Goal: Task Accomplishment & Management: Manage account settings

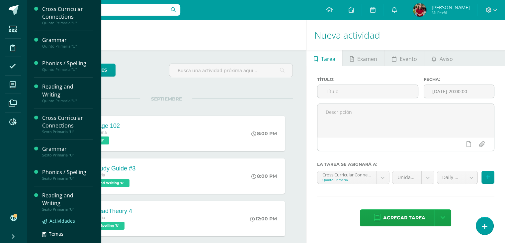
click at [51, 222] on span "Actividades" at bounding box center [62, 220] width 26 height 6
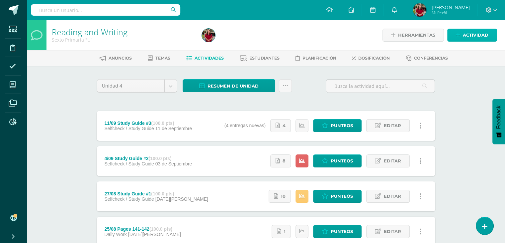
click at [461, 36] on link "Actividad" at bounding box center [472, 35] width 50 height 13
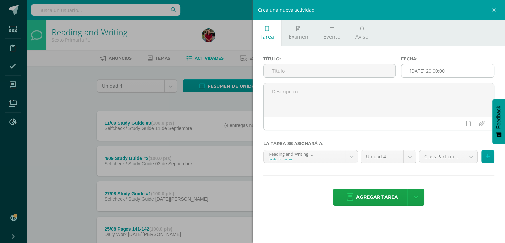
click at [444, 67] on input "[DATE] 20:00:00" at bounding box center [448, 70] width 93 height 13
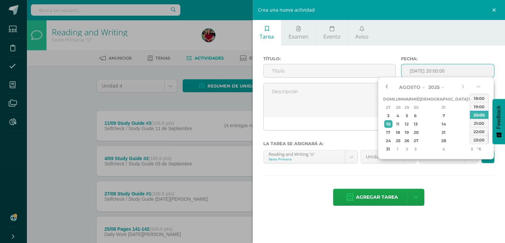
click at [389, 88] on button "button" at bounding box center [386, 87] width 7 height 10
click at [411, 139] on div "26" at bounding box center [407, 141] width 8 height 8
type input "2025-08-26 20:00"
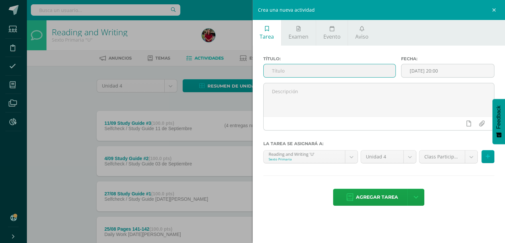
click at [288, 65] on input "text" at bounding box center [330, 70] width 132 height 13
type input "26/08 Pages 143-145"
click at [426, 146] on div "Título: 26/08 Pages 143-145 Fecha: 2025-08-26 20:00 La tarea se asignará a: Rea…" at bounding box center [379, 132] width 253 height 172
click at [428, 153] on body "Estudiantes Disciplina Asistencia Mis cursos Archivos Reportes Soporte Ayuda Re…" at bounding box center [252, 198] width 505 height 396
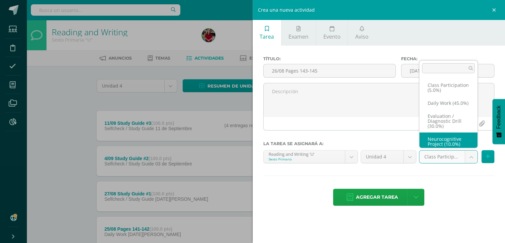
scroll to position [13, 0]
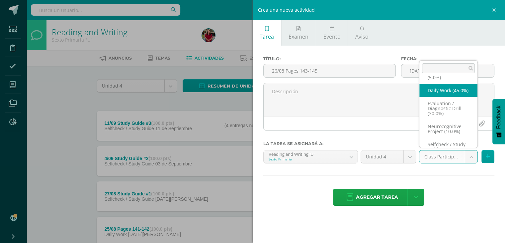
select select "205918"
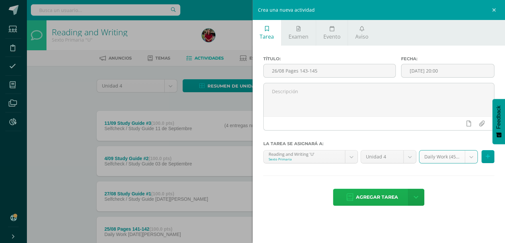
click at [371, 196] on span "Agregar tarea" at bounding box center [377, 197] width 42 height 16
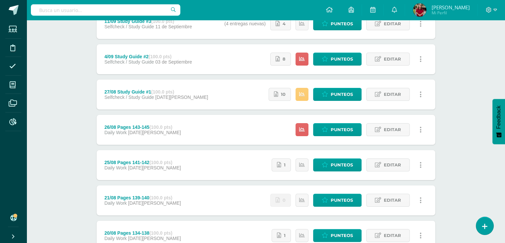
scroll to position [133, 0]
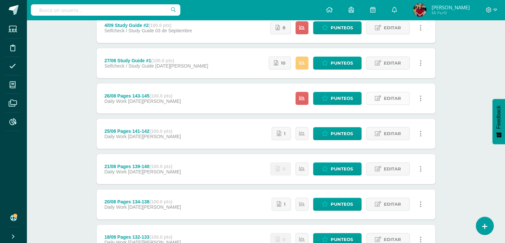
click at [393, 99] on span "Editar" at bounding box center [392, 98] width 17 height 12
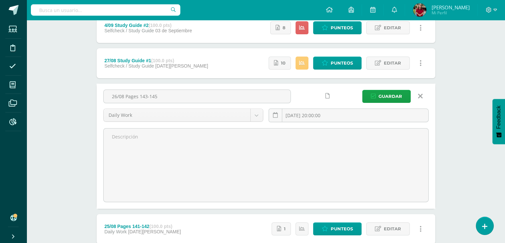
drag, startPoint x: 170, startPoint y: 92, endPoint x: 76, endPoint y: 94, distance: 93.4
click at [76, 94] on div "Reading and Writing Sexto Primaria "U" Herramientas Detalle de asistencias Acti…" at bounding box center [266, 140] width 479 height 506
click at [396, 100] on span "Guardar" at bounding box center [391, 96] width 24 height 12
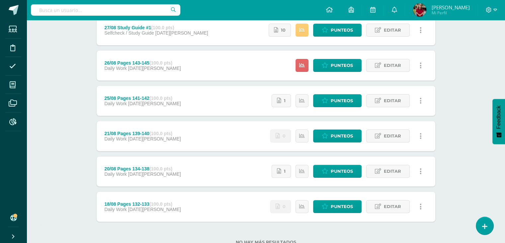
scroll to position [166, 0]
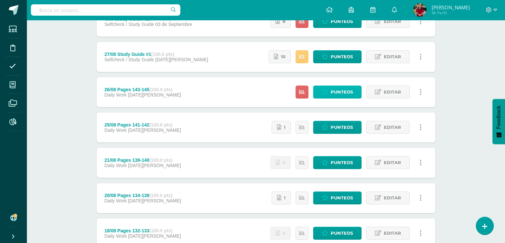
click at [325, 85] on div "Estatus de Actividad: 12 Estudiantes sin calificar 0 Estudiantes con cero Media…" at bounding box center [361, 92] width 150 height 30
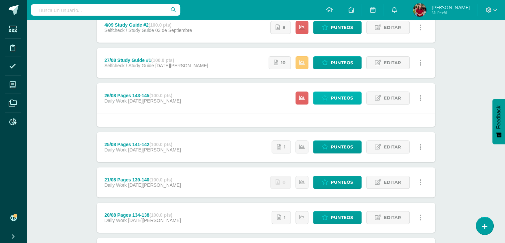
scroll to position [133, 0]
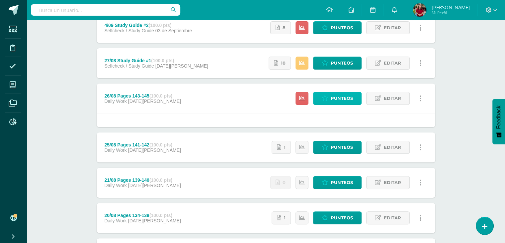
click at [337, 97] on span "Punteos" at bounding box center [342, 98] width 22 height 12
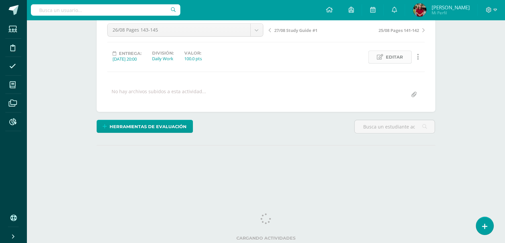
click at [395, 58] on span "Editar" at bounding box center [394, 57] width 17 height 12
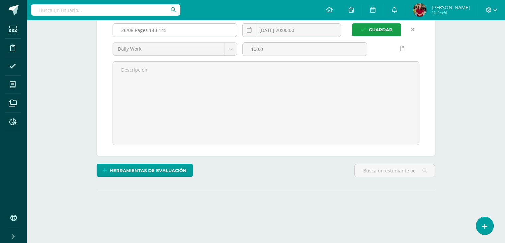
click at [182, 26] on input "26/08 Pages 143-145" at bounding box center [175, 30] width 124 height 13
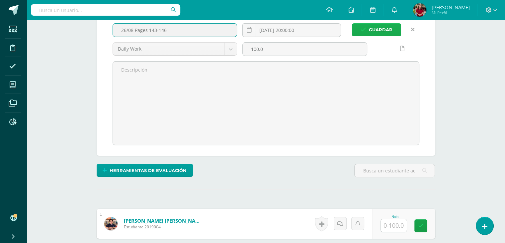
type input "26/08 Pages 143-146"
click at [365, 28] on icon "submit" at bounding box center [364, 30] width 6 height 6
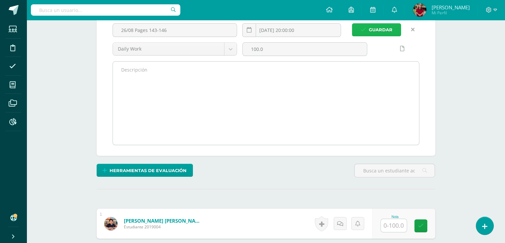
scroll to position [67, 0]
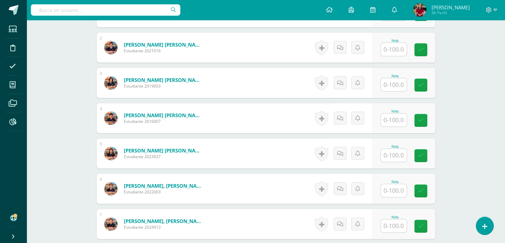
scroll to position [233, 0]
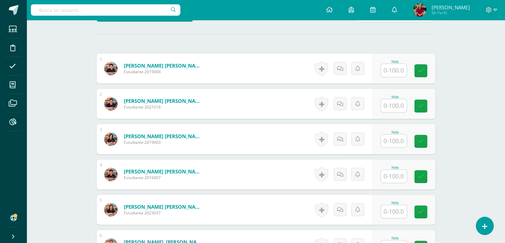
click at [389, 68] on input "text" at bounding box center [394, 70] width 26 height 13
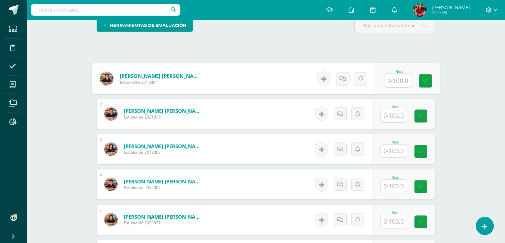
scroll to position [167, 0]
type input "70"
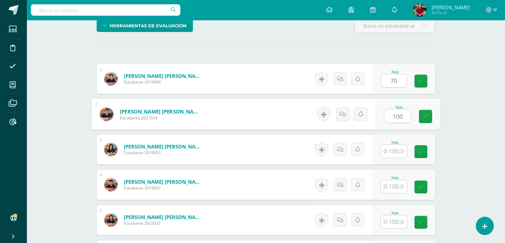
type input "100"
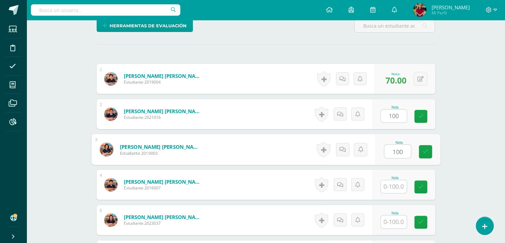
type input "100"
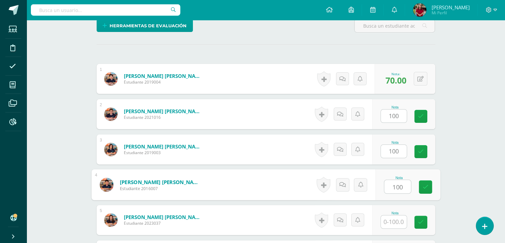
type input "100"
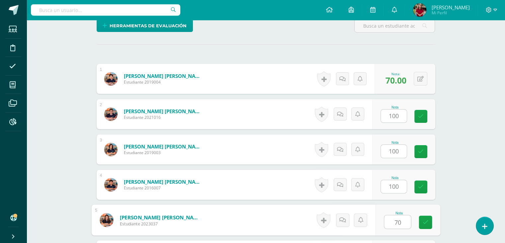
type input "70"
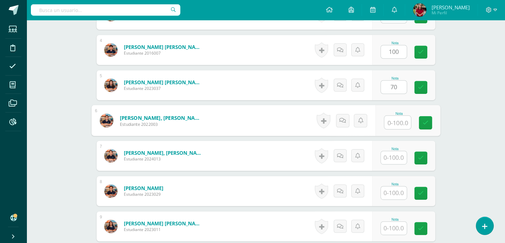
type input "0"
type input "70"
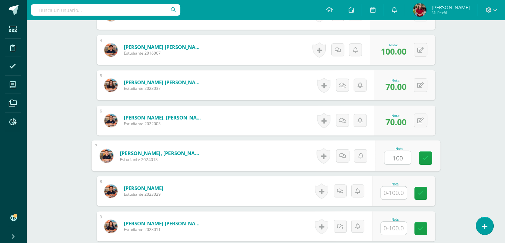
type input "100"
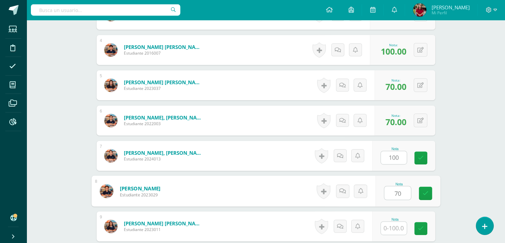
type input "70"
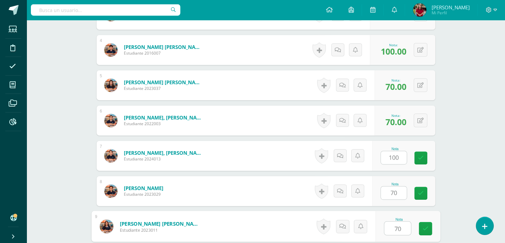
type input "70"
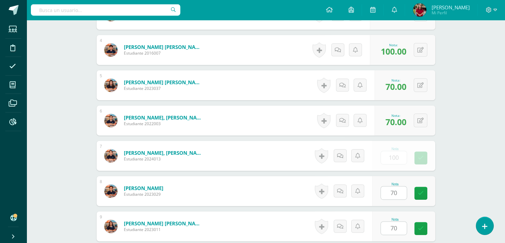
scroll to position [443, 0]
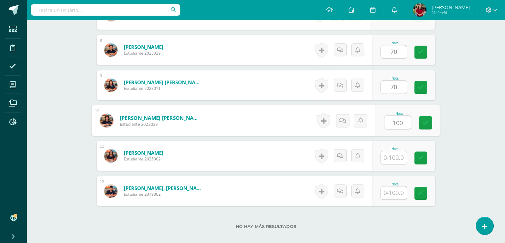
type input "100"
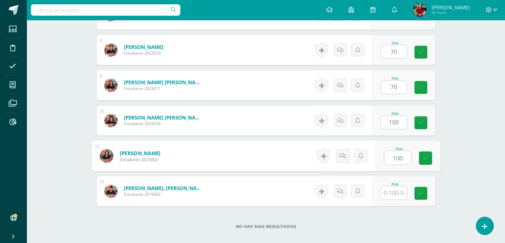
type input "100"
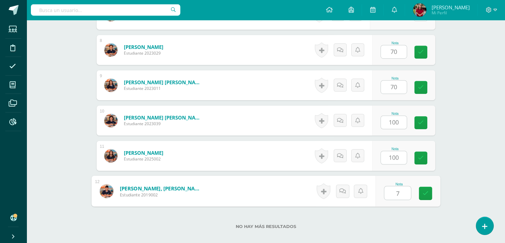
type input "70"
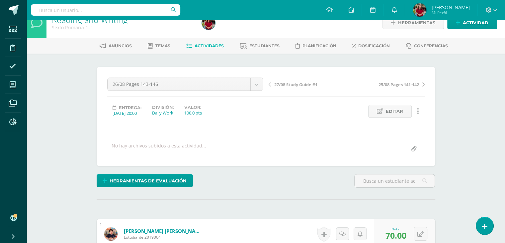
scroll to position [0, 0]
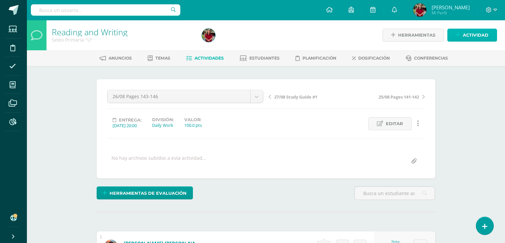
click at [461, 36] on link "Actividad" at bounding box center [472, 35] width 50 height 13
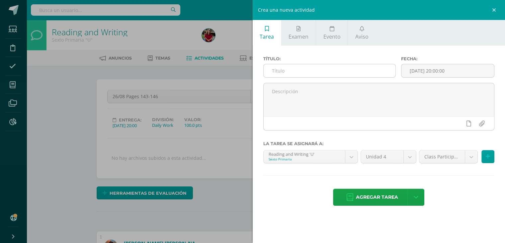
click at [311, 67] on input "text" at bounding box center [330, 70] width 132 height 13
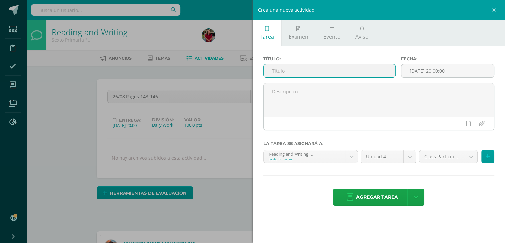
paste input "26/08 Pages 143-145"
type input "26/08 Pages 143-145"
click at [201, 118] on div "Crea una nueva actividad Tarea Examen Evento Aviso Título: 26/08 Pages 143-145 …" at bounding box center [252, 121] width 505 height 243
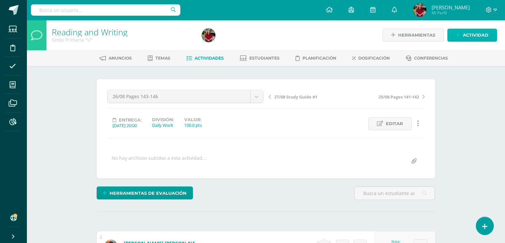
click at [476, 33] on span "Actividad" at bounding box center [476, 35] width 26 height 12
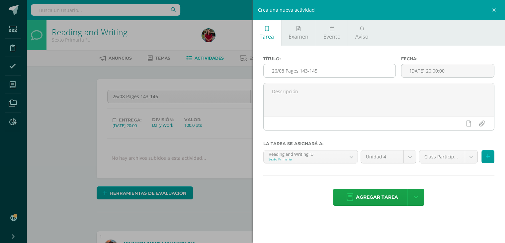
click at [340, 71] on input "26/08 Pages 143-145" at bounding box center [330, 70] width 132 height 13
click at [413, 71] on input "[DATE] 20:00:00" at bounding box center [448, 70] width 93 height 13
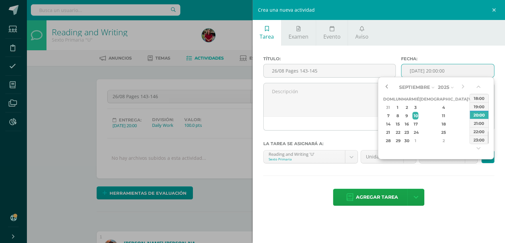
click at [388, 85] on button "button" at bounding box center [386, 87] width 7 height 10
click at [434, 139] on div "28" at bounding box center [443, 141] width 39 height 8
type input "2025-08-28 20:00"
click at [304, 70] on input "26/08 Pages 143-145" at bounding box center [330, 70] width 132 height 13
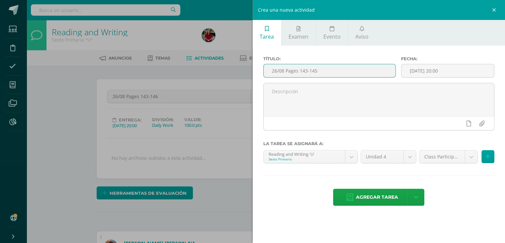
drag, startPoint x: 327, startPoint y: 69, endPoint x: 305, endPoint y: 72, distance: 22.1
click at [305, 72] on input "26/08 Pages 143-145" at bounding box center [330, 70] width 132 height 13
type input "26/08 Pages 147-149"
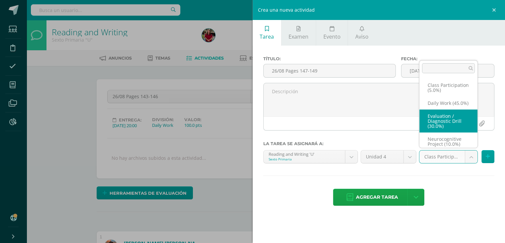
scroll to position [13, 0]
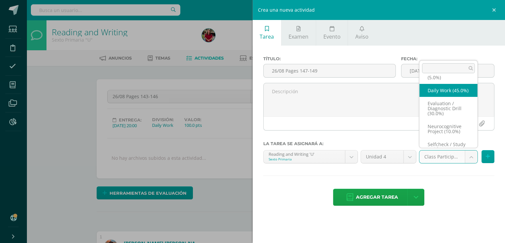
select select "205918"
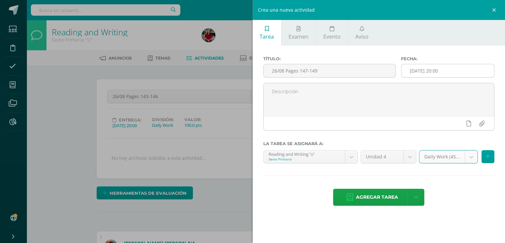
click at [425, 68] on input "2025-08-28 20:00" at bounding box center [448, 70] width 93 height 13
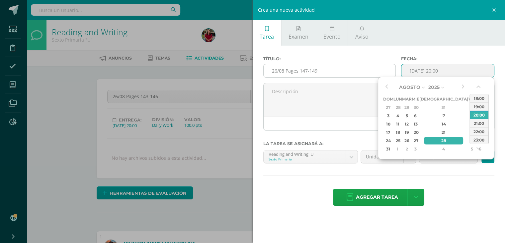
click at [276, 70] on input "26/08 Pages 147-149" at bounding box center [330, 70] width 132 height 13
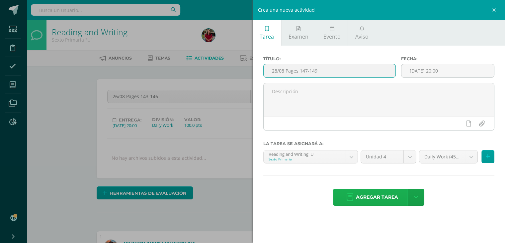
type input "28/08 Pages 147-149"
click at [375, 197] on span "Agregar tarea" at bounding box center [377, 197] width 42 height 16
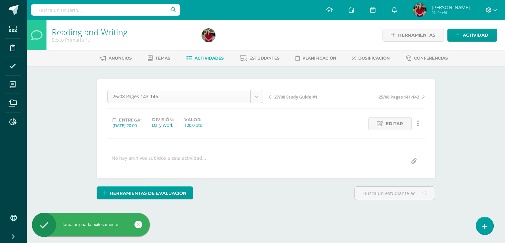
click at [214, 97] on body "Tarea asignada exitosamente Estudiantes Disciplina Asistencia Mis cursos Archiv…" at bounding box center [252, 131] width 505 height 263
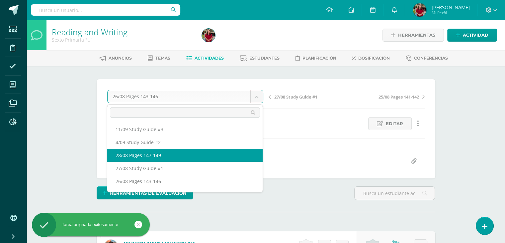
select select "/dashboard/teacher/grade-activity/220173/"
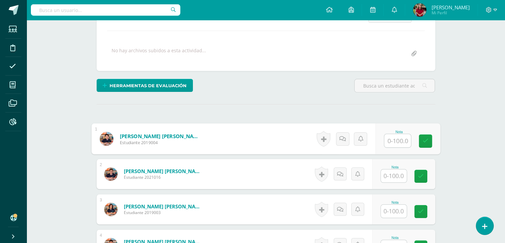
click at [396, 148] on div "Nota" at bounding box center [407, 138] width 65 height 31
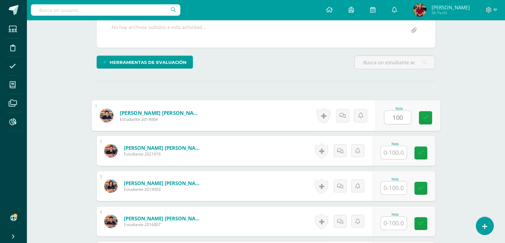
type input "100"
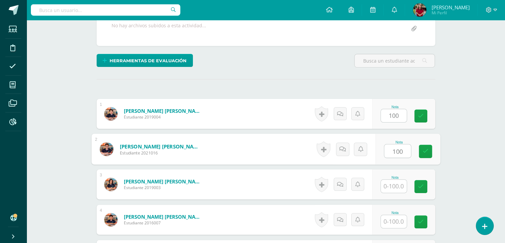
type input "100"
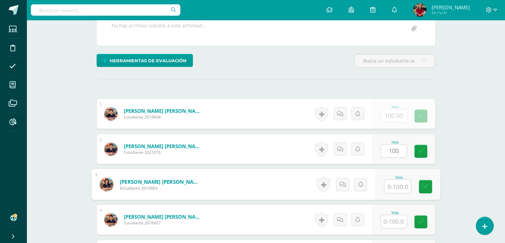
scroll to position [133, 0]
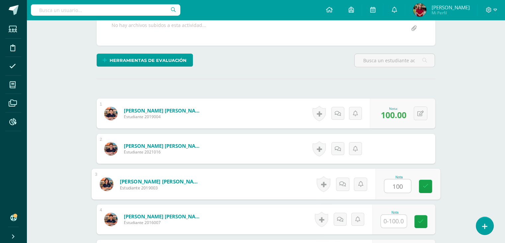
type input "100"
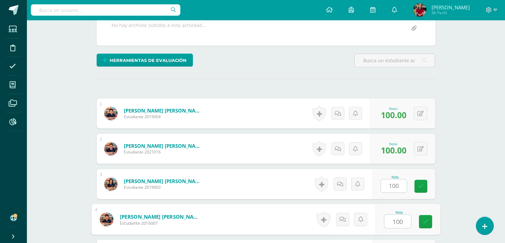
type input "100"
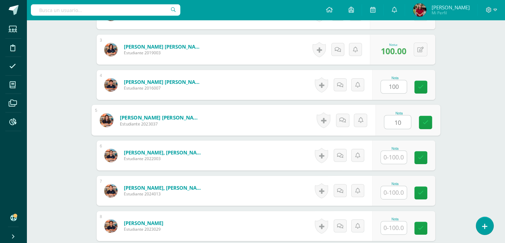
scroll to position [267, 0]
type input "100"
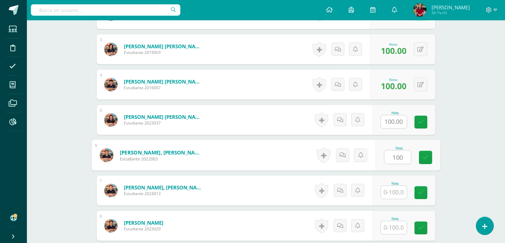
type input "100"
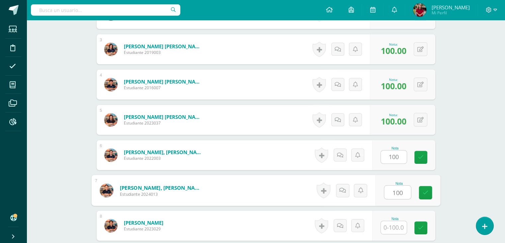
type input "100"
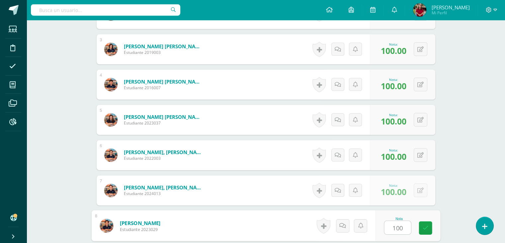
type input "100"
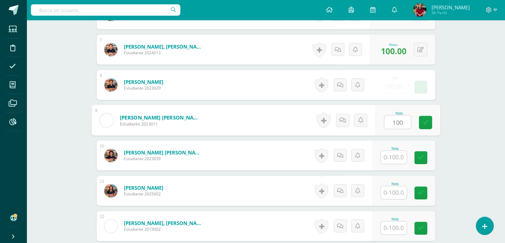
type input "100"
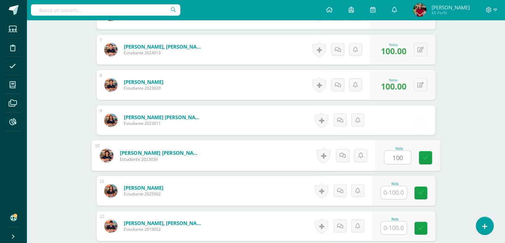
type input "100"
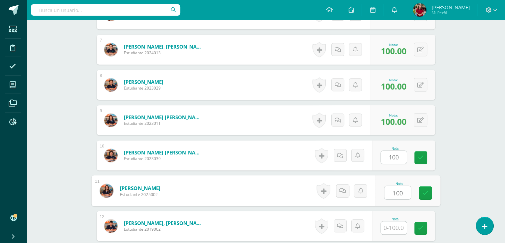
type input "100"
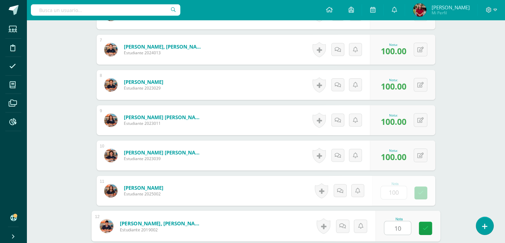
type input "100"
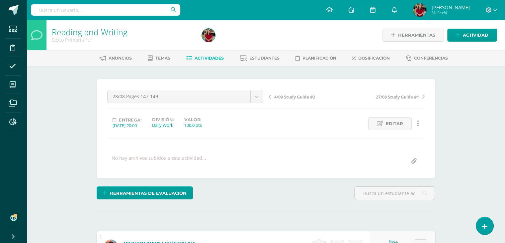
scroll to position [0, 0]
click at [475, 31] on span "Actividad" at bounding box center [476, 35] width 26 height 12
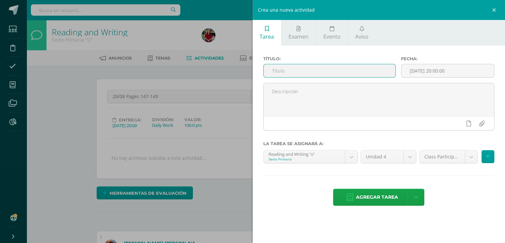
click at [314, 73] on input "text" at bounding box center [330, 70] width 132 height 13
paste input "26/08 Pages 143-145"
type input "26/08 Pages 143-145"
click at [434, 69] on input "[DATE] 20:00:00" at bounding box center [448, 70] width 93 height 13
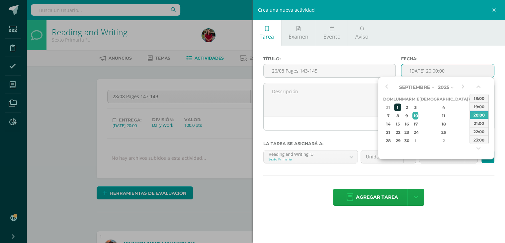
click at [401, 108] on div "1" at bounding box center [397, 107] width 7 height 8
type input "2025-09-01 20:00"
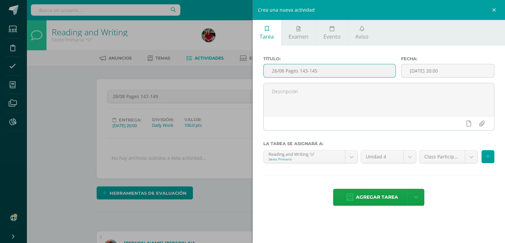
drag, startPoint x: 278, startPoint y: 71, endPoint x: 264, endPoint y: 73, distance: 13.7
click at [261, 72] on div "Título: 26/08 Pages 143-145" at bounding box center [330, 69] width 138 height 27
drag, startPoint x: 334, startPoint y: 71, endPoint x: 299, endPoint y: 68, distance: 34.7
click at [299, 68] on input "1/09 Pages 143-145" at bounding box center [330, 70] width 132 height 13
type input "1/09 Pages 150-152"
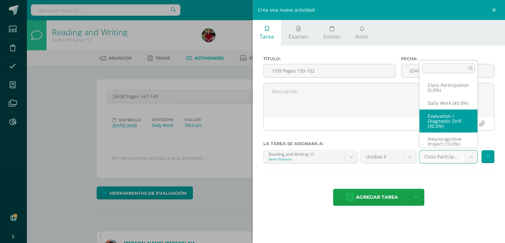
scroll to position [13, 0]
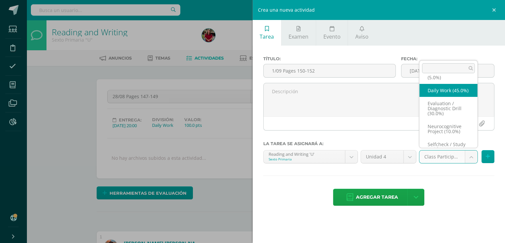
select select "205918"
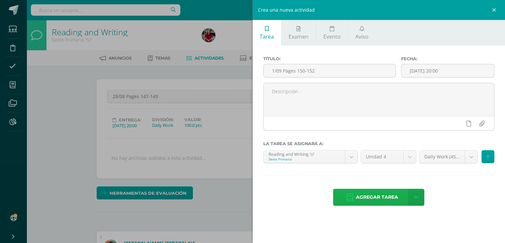
click at [380, 197] on span "Agregar tarea" at bounding box center [377, 197] width 42 height 16
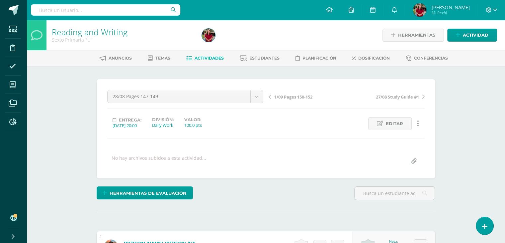
click at [290, 97] on span "1/09 Pages 150-152" at bounding box center [293, 97] width 38 height 6
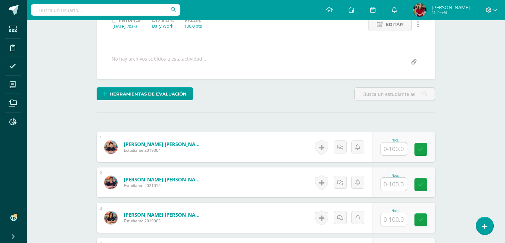
scroll to position [99, 0]
click at [396, 143] on input "text" at bounding box center [394, 148] width 26 height 13
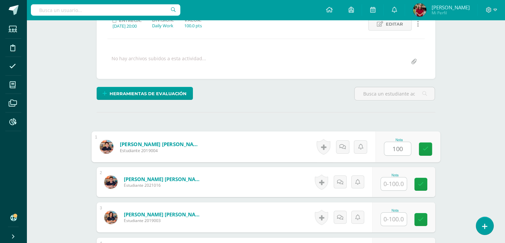
type input "100"
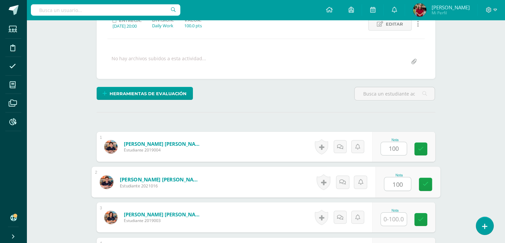
type input "100"
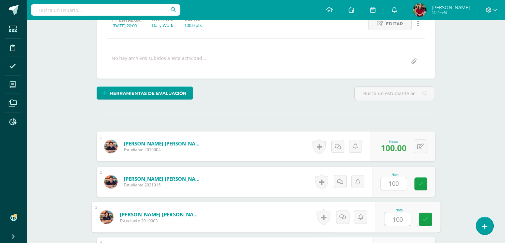
type input "100"
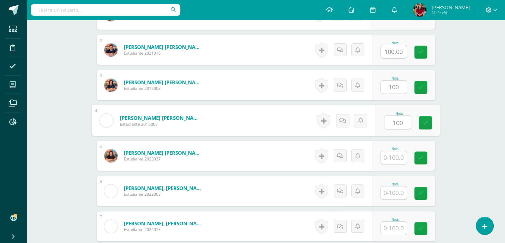
type input "100"
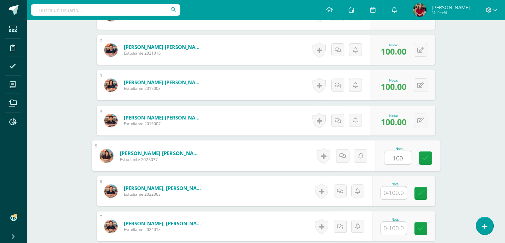
type input "100"
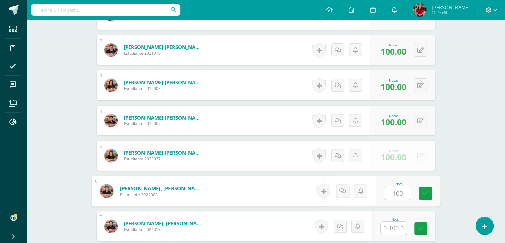
type input "100"
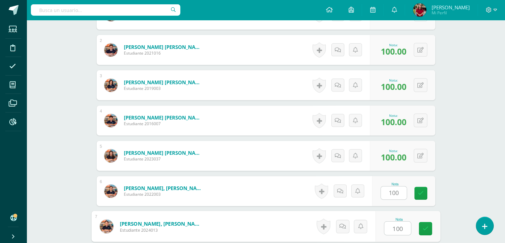
type input "100"
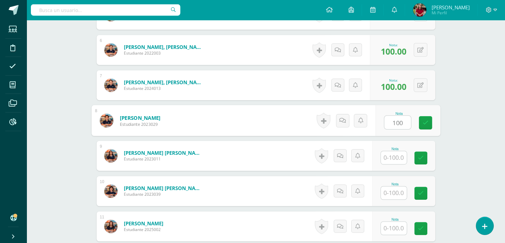
type input "100"
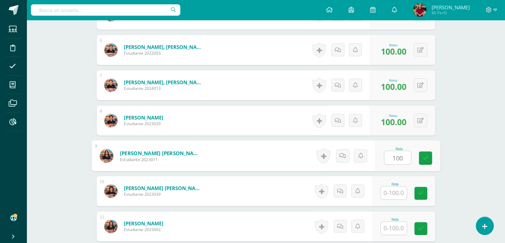
type input "100"
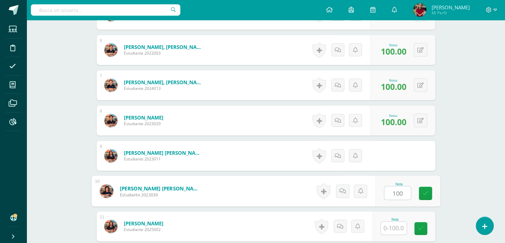
type input "100"
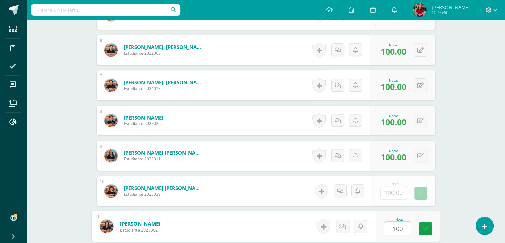
type input "100"
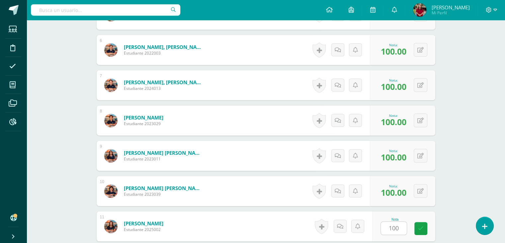
scroll to position [481, 0]
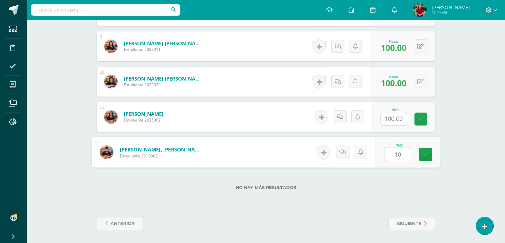
type input "100"
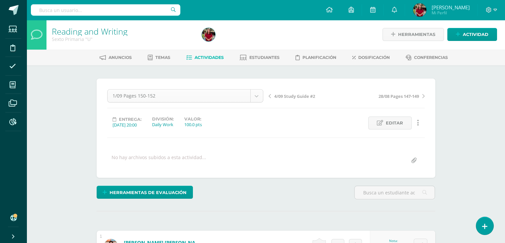
scroll to position [0, 0]
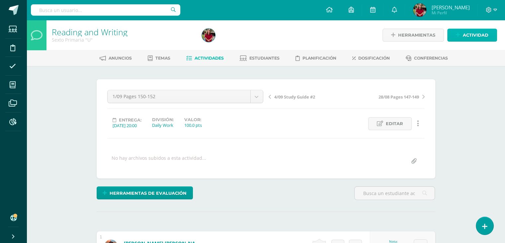
click at [459, 31] on link "Actividad" at bounding box center [472, 35] width 50 height 13
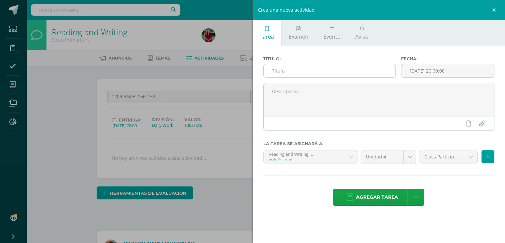
click at [310, 71] on input "text" at bounding box center [330, 70] width 132 height 13
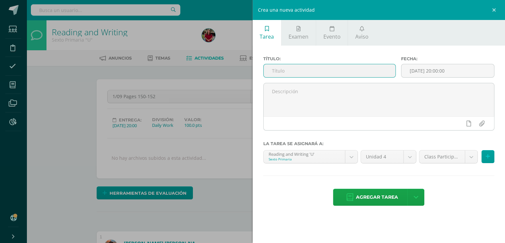
paste input "26/08 Pages 143-145"
type input "26/08 Pages 143-145"
click at [444, 69] on input "[DATE] 20:00:00" at bounding box center [448, 70] width 93 height 13
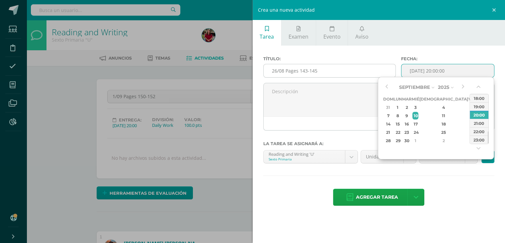
type input "2025-09-10 20:00"
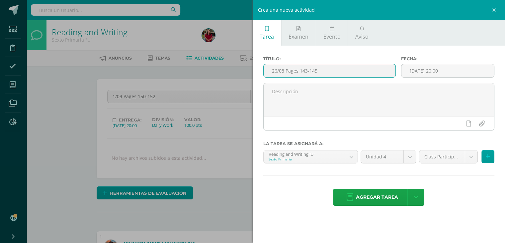
drag, startPoint x: 327, startPoint y: 67, endPoint x: 303, endPoint y: 69, distance: 24.3
click at [303, 69] on input "26/08 Pages 143-145" at bounding box center [330, 70] width 132 height 13
type input "26/08 Pages 153-154"
click at [429, 67] on input "2025-09-10 20:00" at bounding box center [448, 70] width 93 height 13
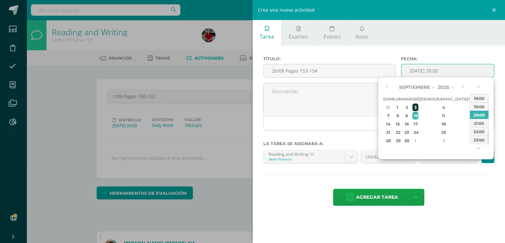
click at [419, 106] on div "3" at bounding box center [416, 107] width 6 height 8
type input "2025-09-03 20:00"
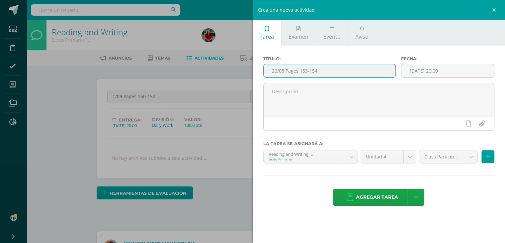
click at [284, 69] on input "26/08 Pages 153-154" at bounding box center [330, 70] width 132 height 13
click at [268, 72] on input "26/08 Pages 153-154" at bounding box center [330, 70] width 132 height 13
type input "9/09 Pages 153-154"
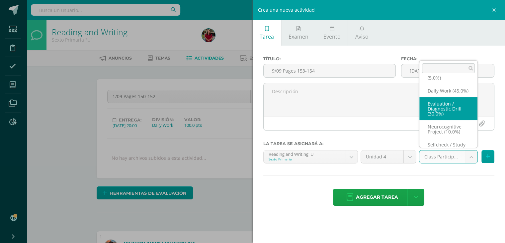
scroll to position [12, 0]
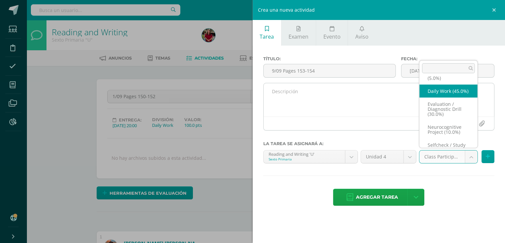
select select "205918"
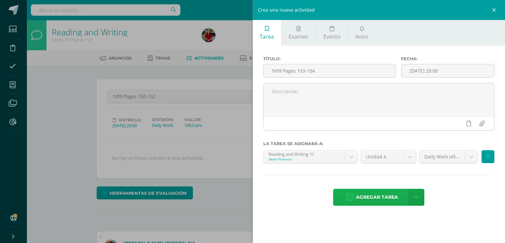
click at [380, 197] on span "Agregar tarea" at bounding box center [377, 197] width 42 height 16
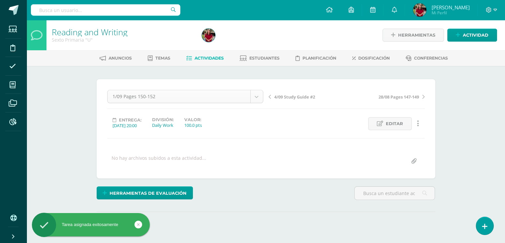
click at [240, 101] on body "Tarea asignada exitosamente Estudiantes Disciplina Asistencia Mis cursos Archiv…" at bounding box center [252, 131] width 505 height 263
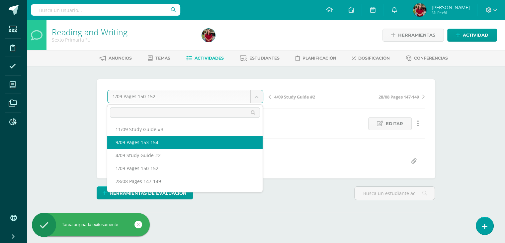
select select "/dashboard/teacher/grade-activity/220175/"
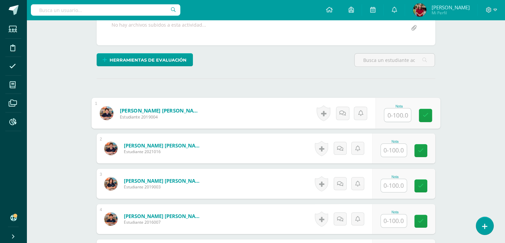
click at [399, 113] on input "text" at bounding box center [397, 114] width 27 height 13
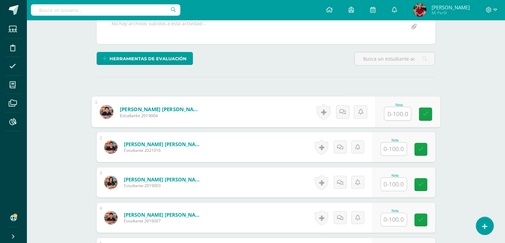
scroll to position [135, 0]
type input "100"
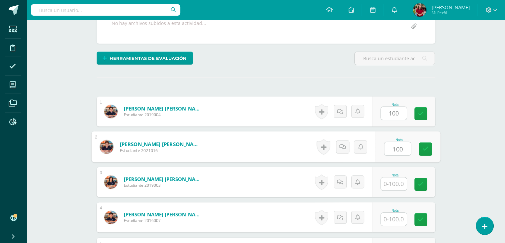
type input "100"
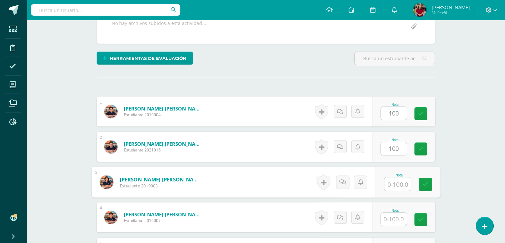
scroll to position [135, 0]
type input "100"
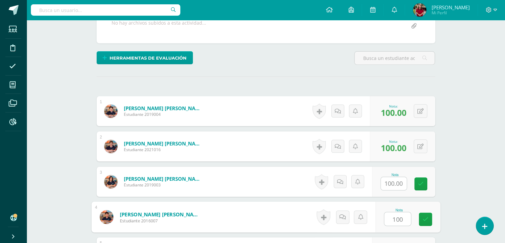
type input "100"
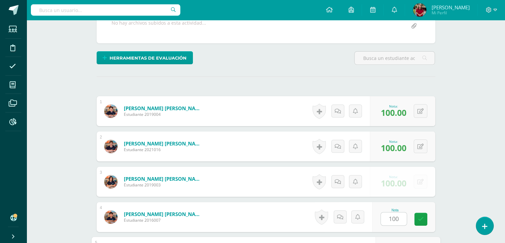
scroll to position [267, 0]
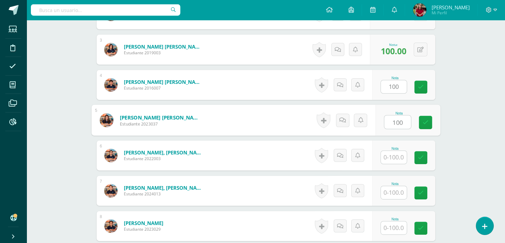
type input "100"
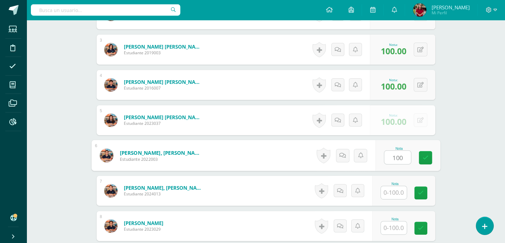
type input "100"
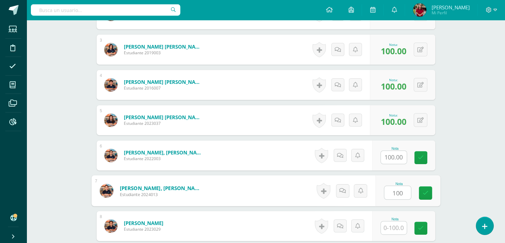
type input "100"
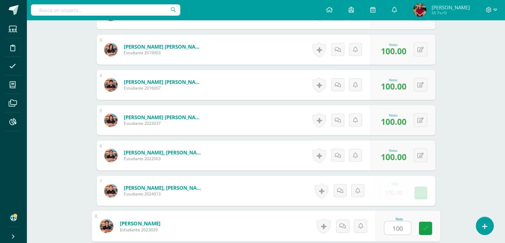
type input "100"
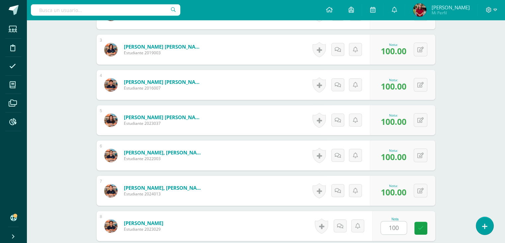
scroll to position [408, 0]
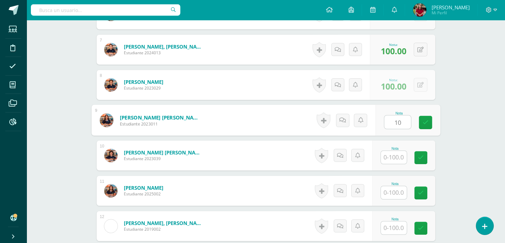
type input "10"
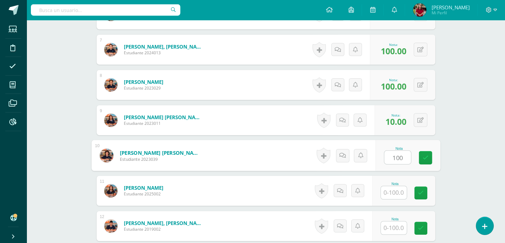
type input "100"
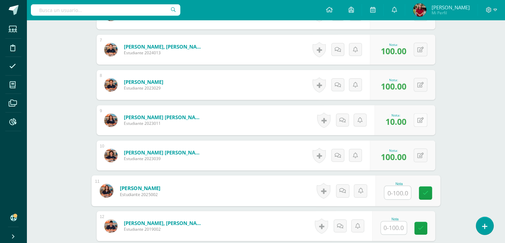
click at [425, 118] on button at bounding box center [421, 120] width 14 height 14
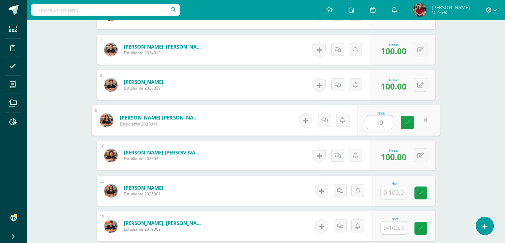
type input "100"
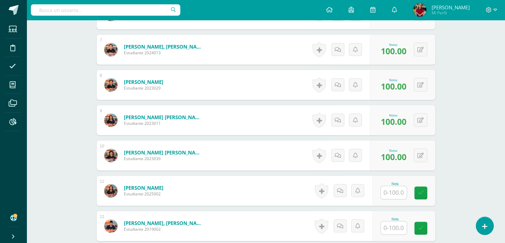
click at [390, 183] on div "Nota" at bounding box center [395, 184] width 29 height 4
click at [390, 186] on input "text" at bounding box center [397, 192] width 27 height 13
type input "100"
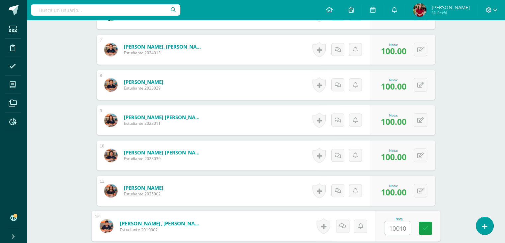
type input "100100"
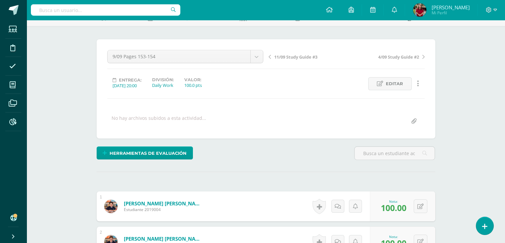
scroll to position [0, 0]
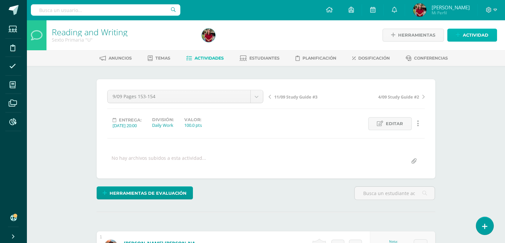
click at [452, 39] on link "Actividad" at bounding box center [472, 35] width 50 height 13
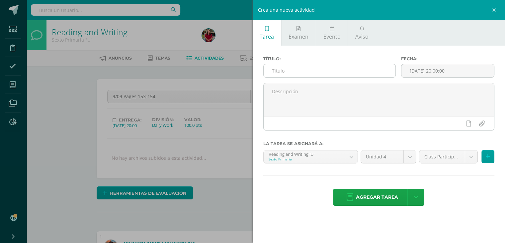
click at [342, 64] on input "text" at bounding box center [330, 70] width 132 height 13
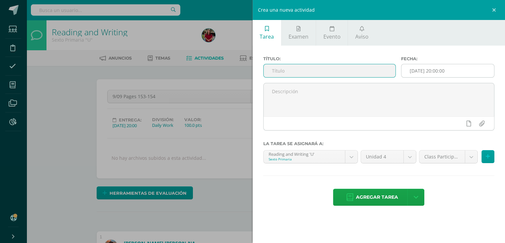
click at [414, 69] on input "[DATE] 20:00:00" at bounding box center [448, 70] width 93 height 13
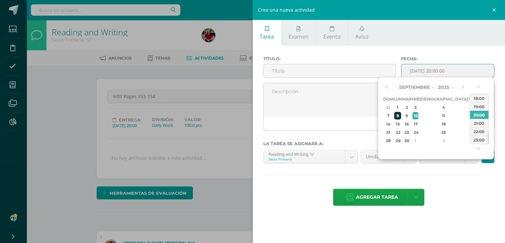
click at [401, 117] on div "8" at bounding box center [397, 116] width 7 height 8
type input "2025-09-08 20:00"
click at [300, 60] on label "Título:" at bounding box center [329, 58] width 133 height 5
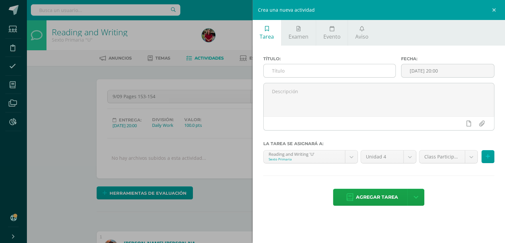
click at [300, 65] on input "text" at bounding box center [330, 70] width 132 height 13
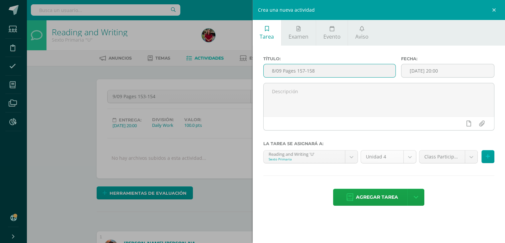
type input "8/09 Pages 157-158"
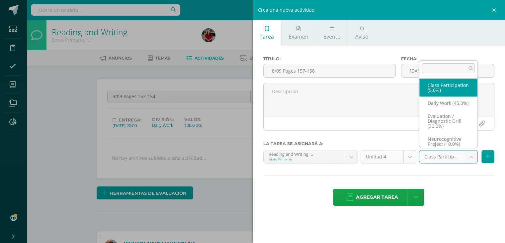
scroll to position [13, 0]
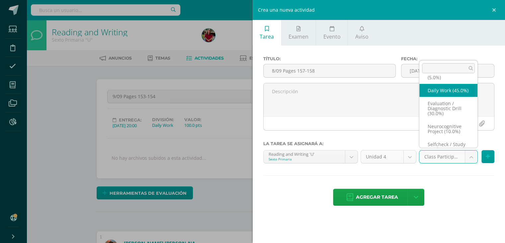
select select "205918"
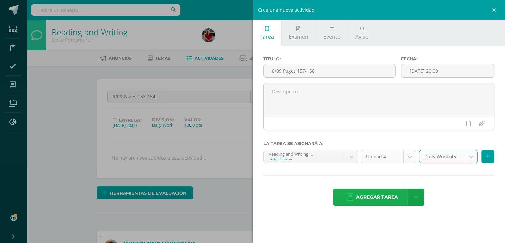
click at [391, 197] on span "Agregar tarea" at bounding box center [377, 197] width 42 height 16
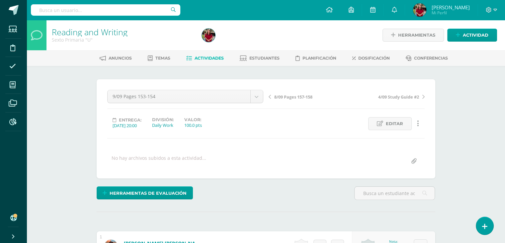
click at [279, 96] on span "8/09 Pages 157-158" at bounding box center [293, 97] width 38 height 6
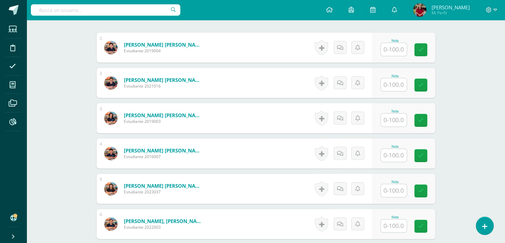
click at [401, 46] on input "text" at bounding box center [394, 49] width 26 height 13
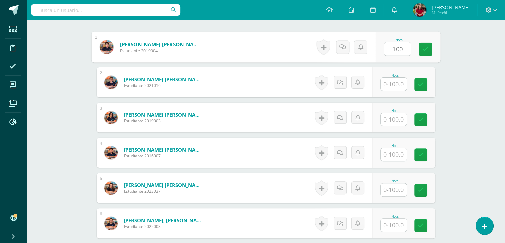
type input "100"
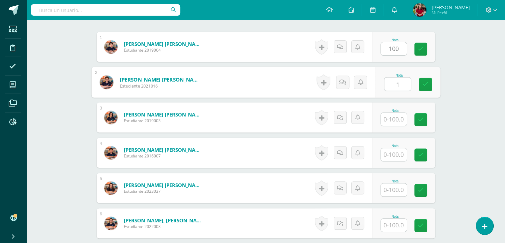
scroll to position [199, 0]
type input "100"
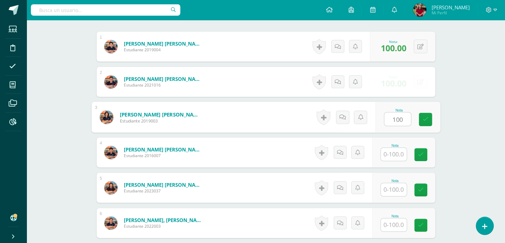
type input "100"
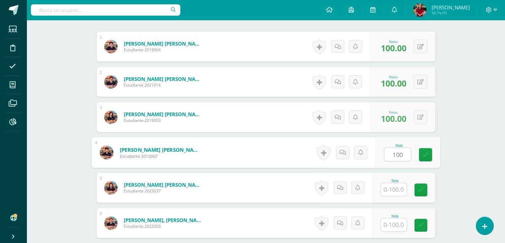
type input "100"
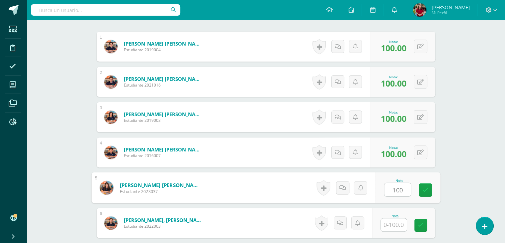
type input "100"
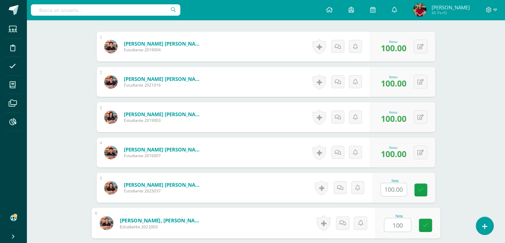
type input "100"
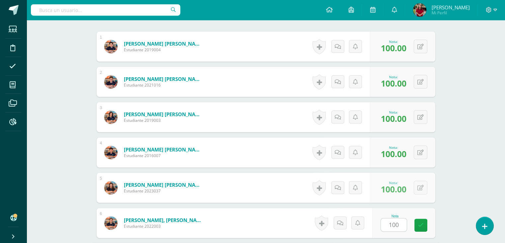
scroll to position [337, 0]
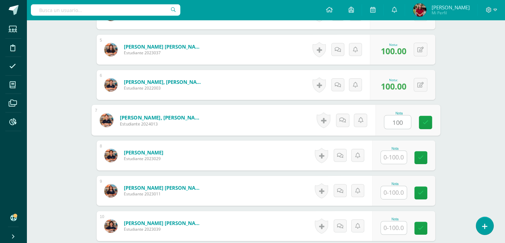
type input "100"
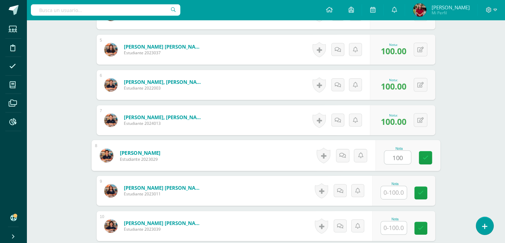
type input "100"
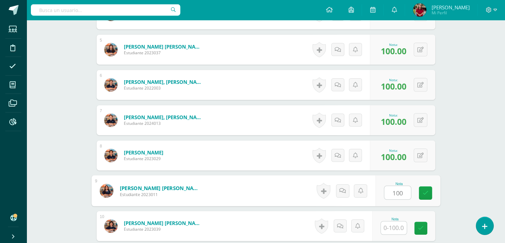
type input "100"
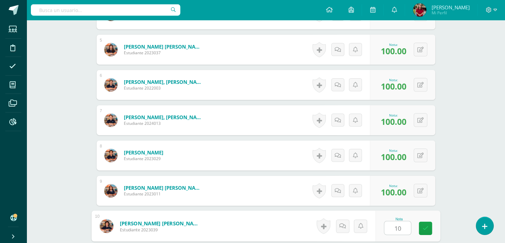
scroll to position [478, 0]
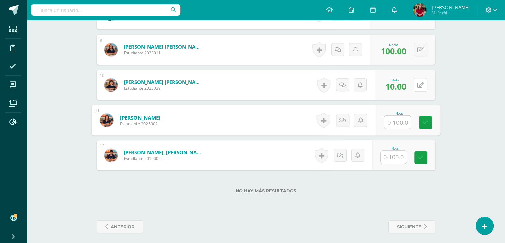
click at [416, 85] on div "0 [GEOGRAPHIC_DATA] Logros obtenidos Aún no hay logros agregados Nota: 10.00" at bounding box center [405, 85] width 61 height 30
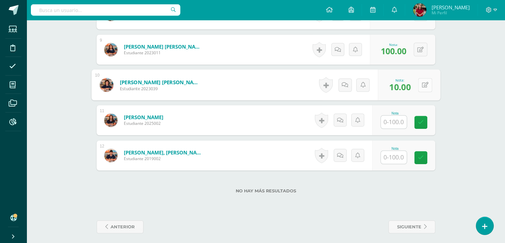
click at [422, 86] on button at bounding box center [425, 85] width 14 height 14
type input "100"
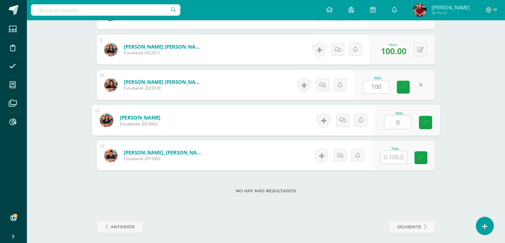
type input "0"
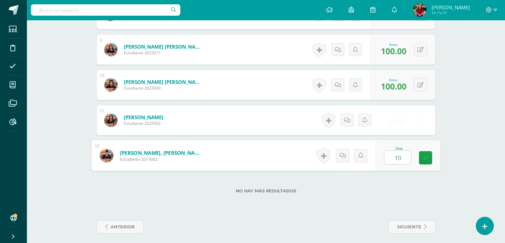
type input "100"
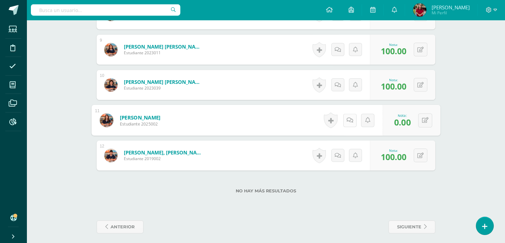
click at [343, 122] on link at bounding box center [349, 119] width 13 height 13
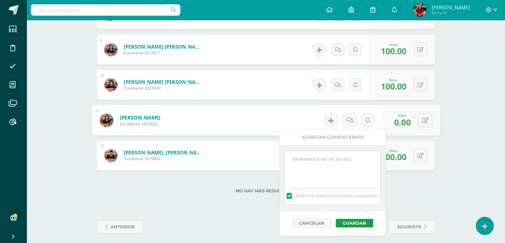
click at [331, 146] on div "[PERSON_NAME] notificación a estudiante" at bounding box center [333, 177] width 106 height 65
click at [326, 153] on textarea at bounding box center [333, 166] width 96 height 33
type textarea "Ausente."
click at [356, 226] on button "Guardar" at bounding box center [355, 222] width 38 height 9
